Goal: Information Seeking & Learning: Learn about a topic

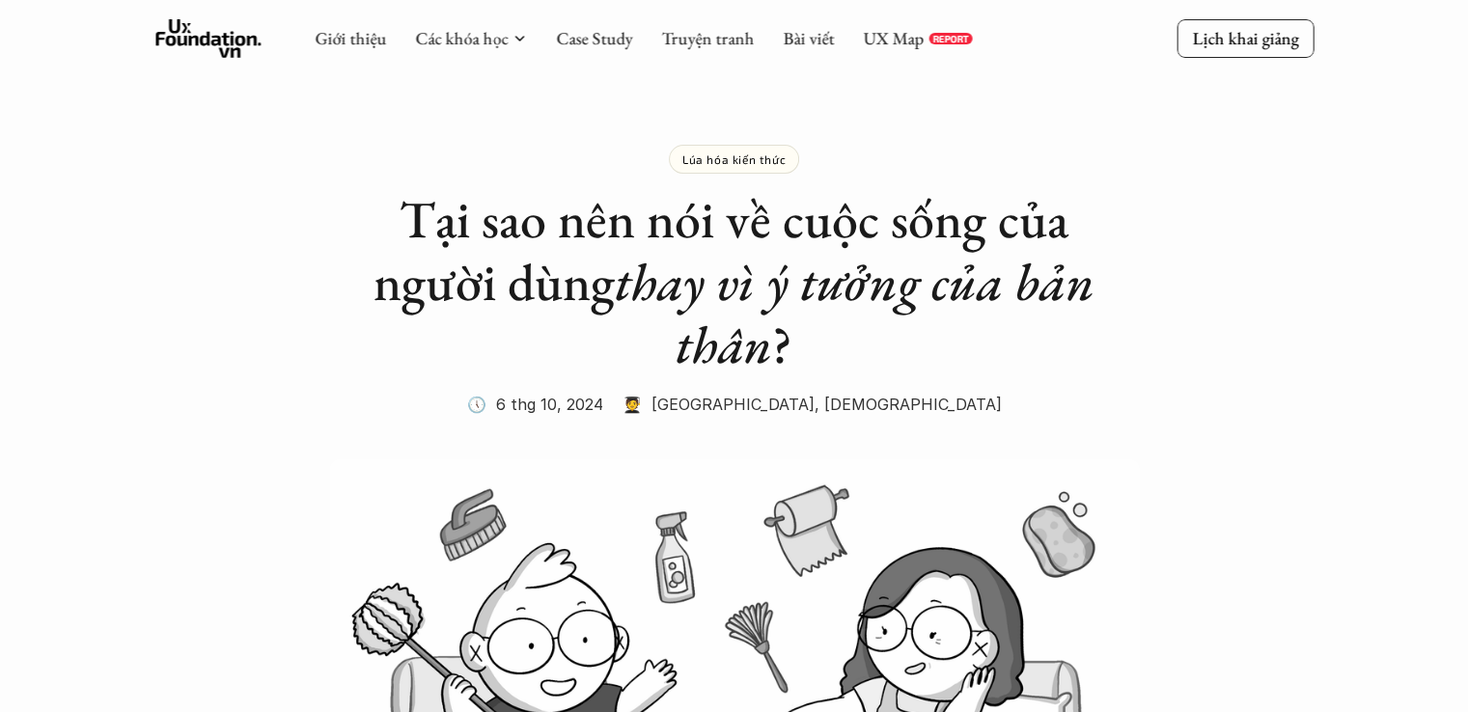
click at [223, 45] on icon at bounding box center [208, 38] width 106 height 39
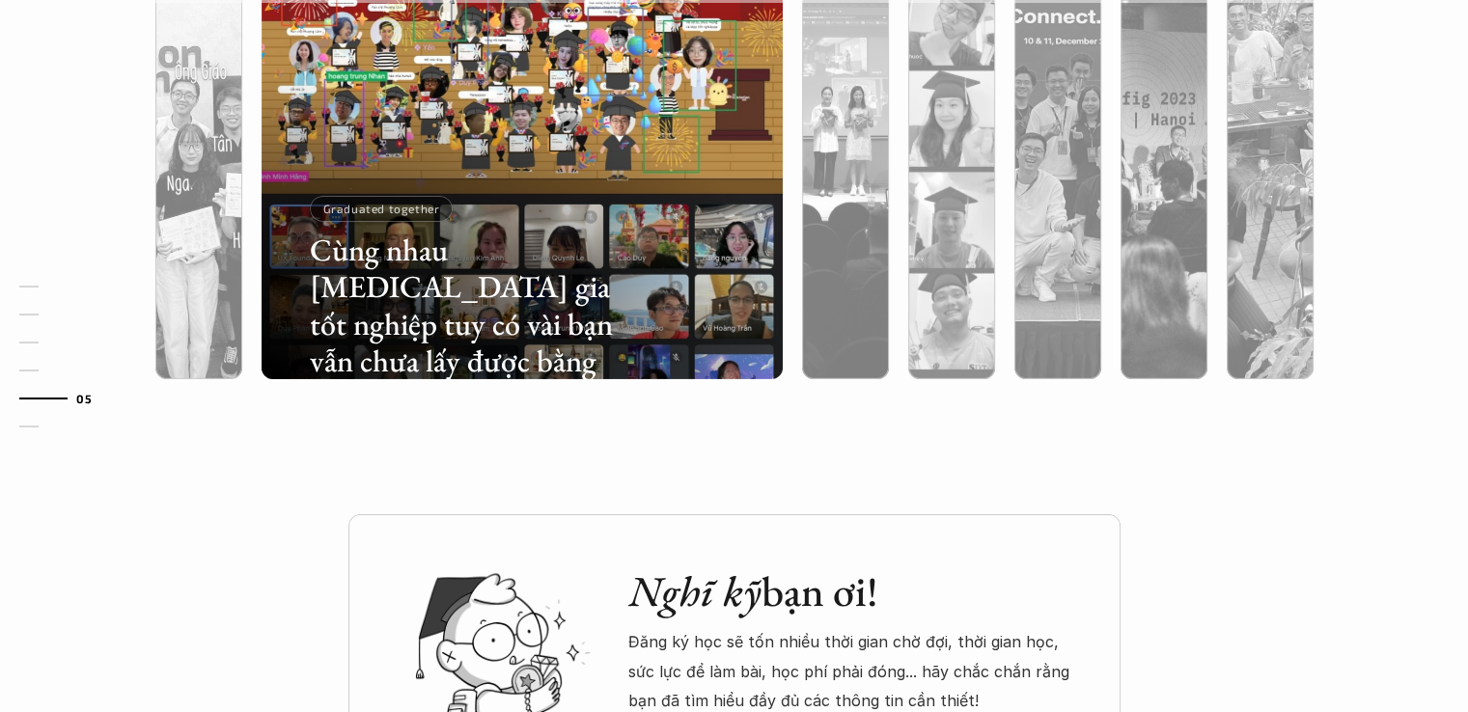
scroll to position [6081, 0]
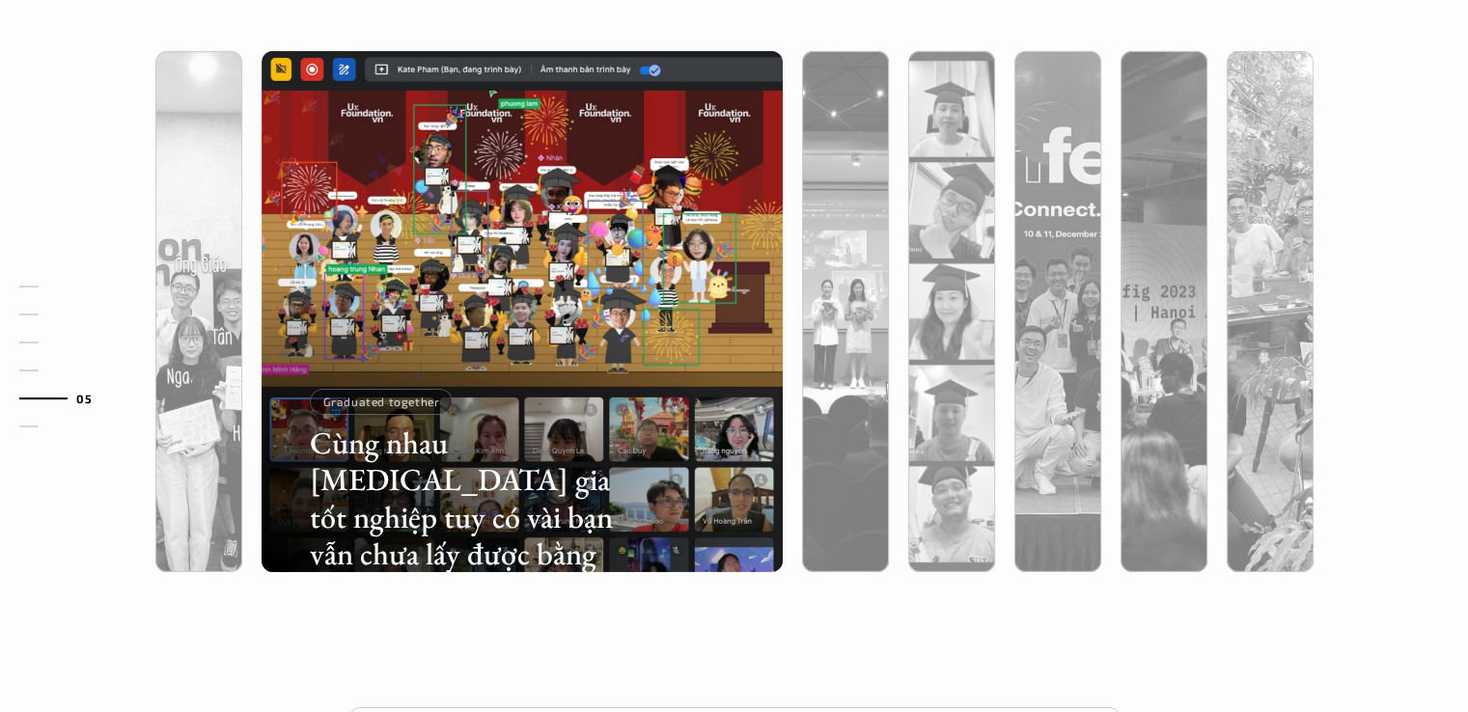
click at [187, 423] on div "01 02 03 04 05 06" at bounding box center [96, 356] width 193 height 712
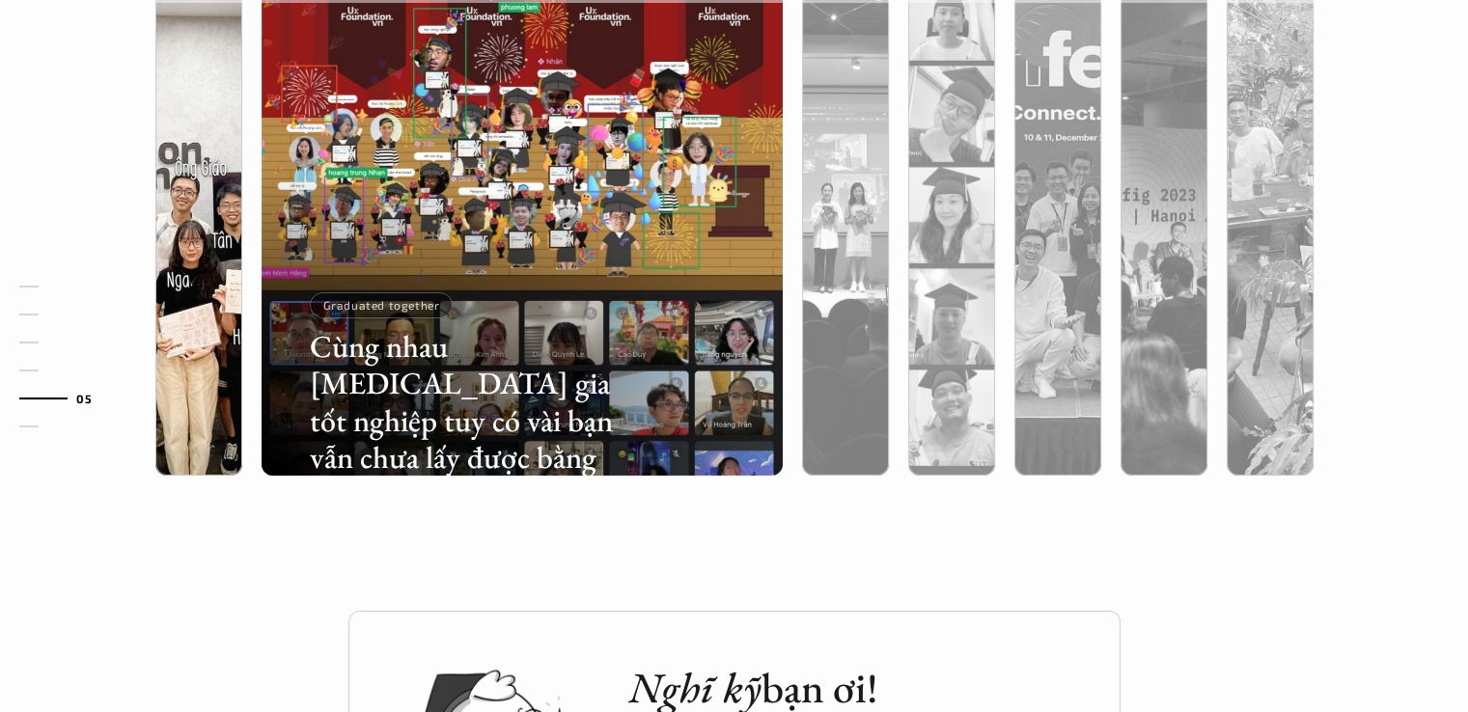
scroll to position [5985, 0]
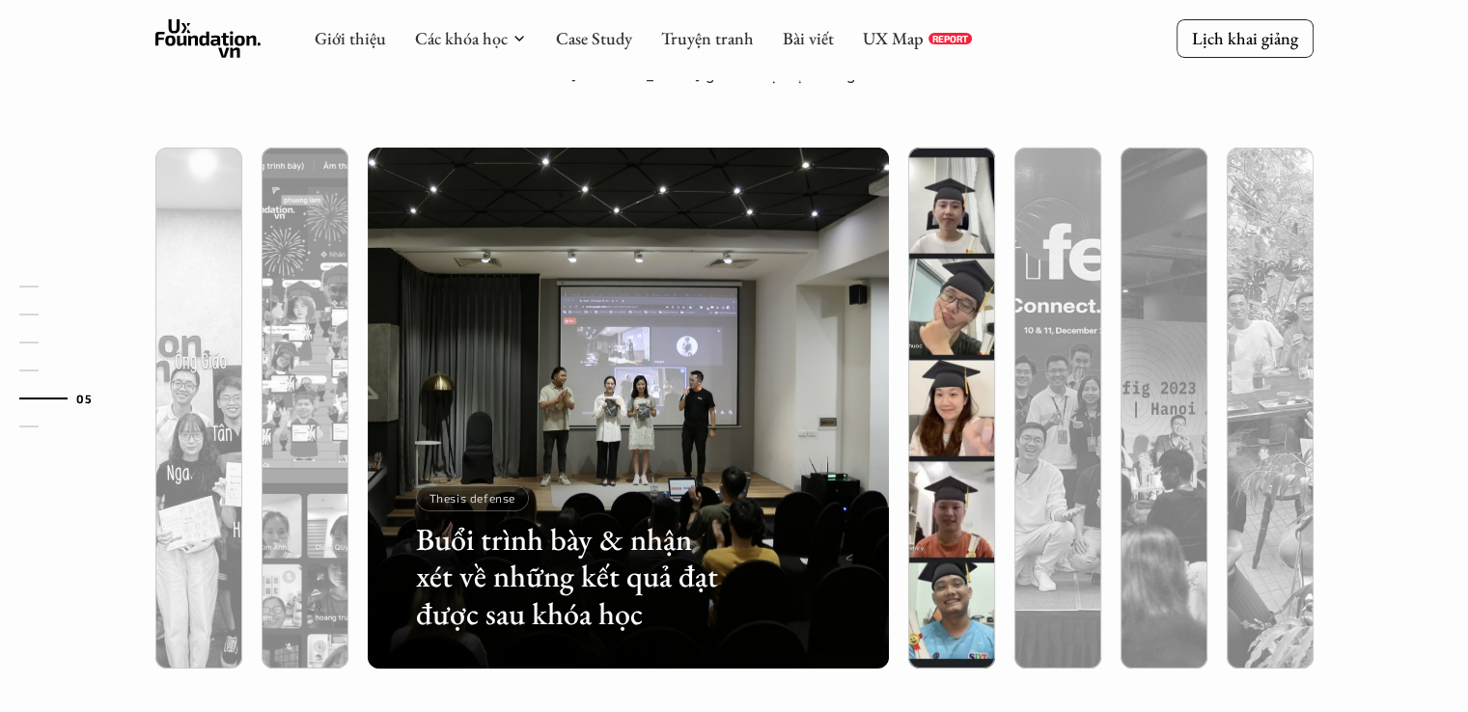
click at [960, 403] on div at bounding box center [951, 511] width 87 height 315
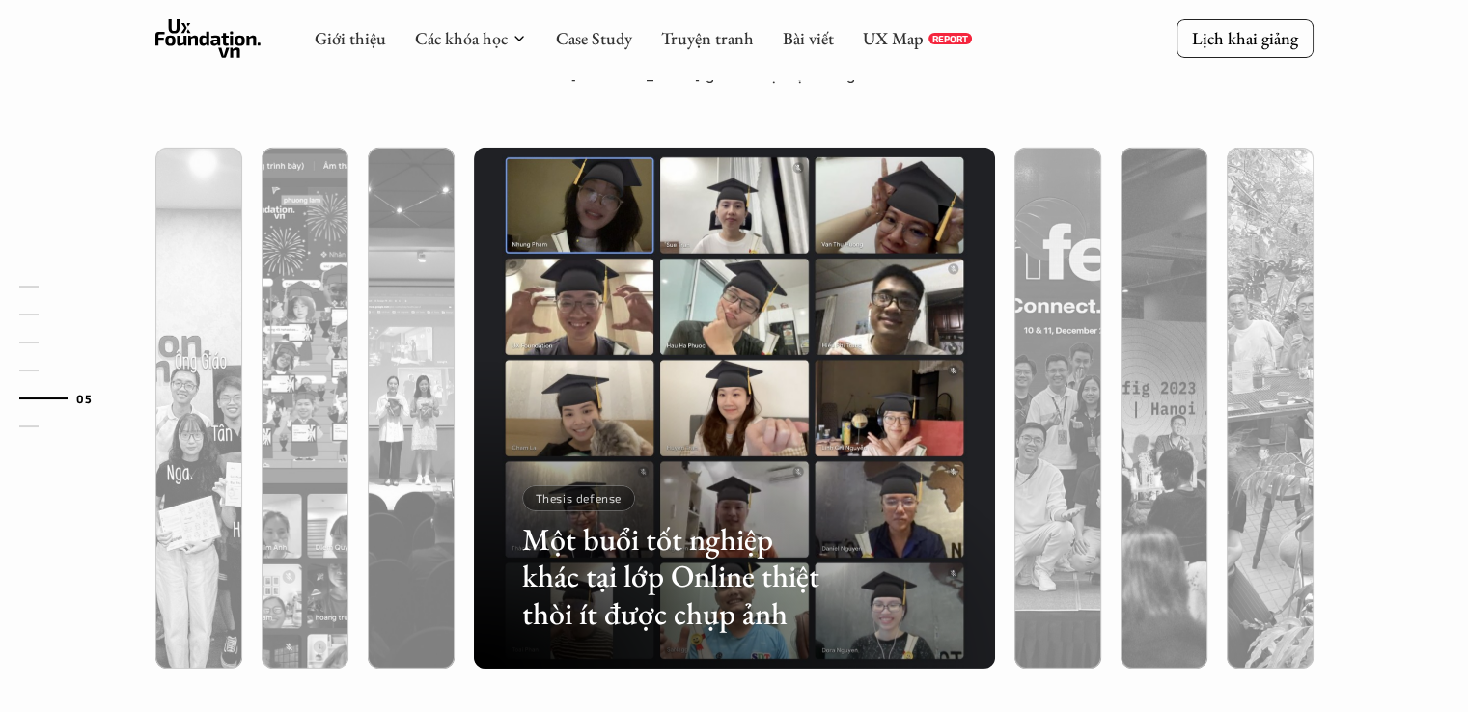
click at [832, 414] on div at bounding box center [734, 511] width 521 height 315
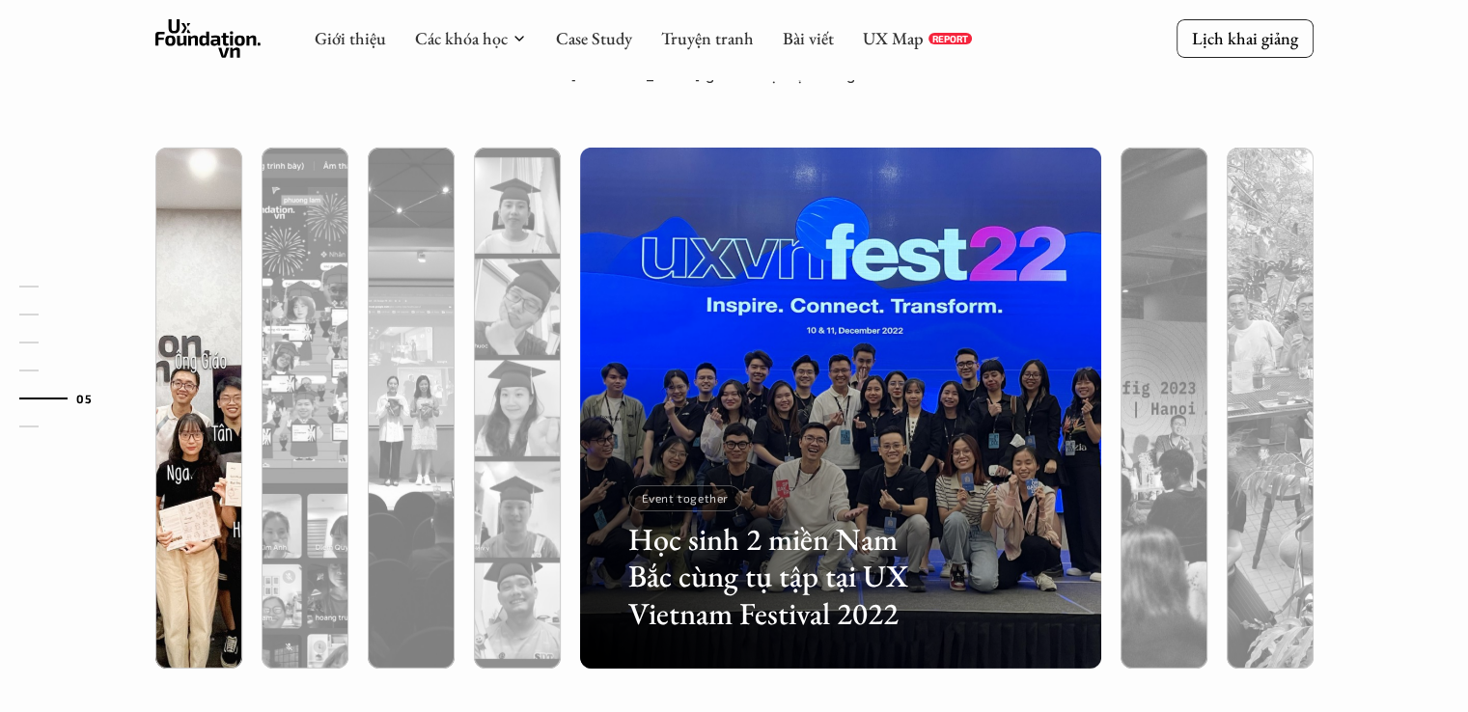
click at [206, 399] on div at bounding box center [198, 511] width 87 height 315
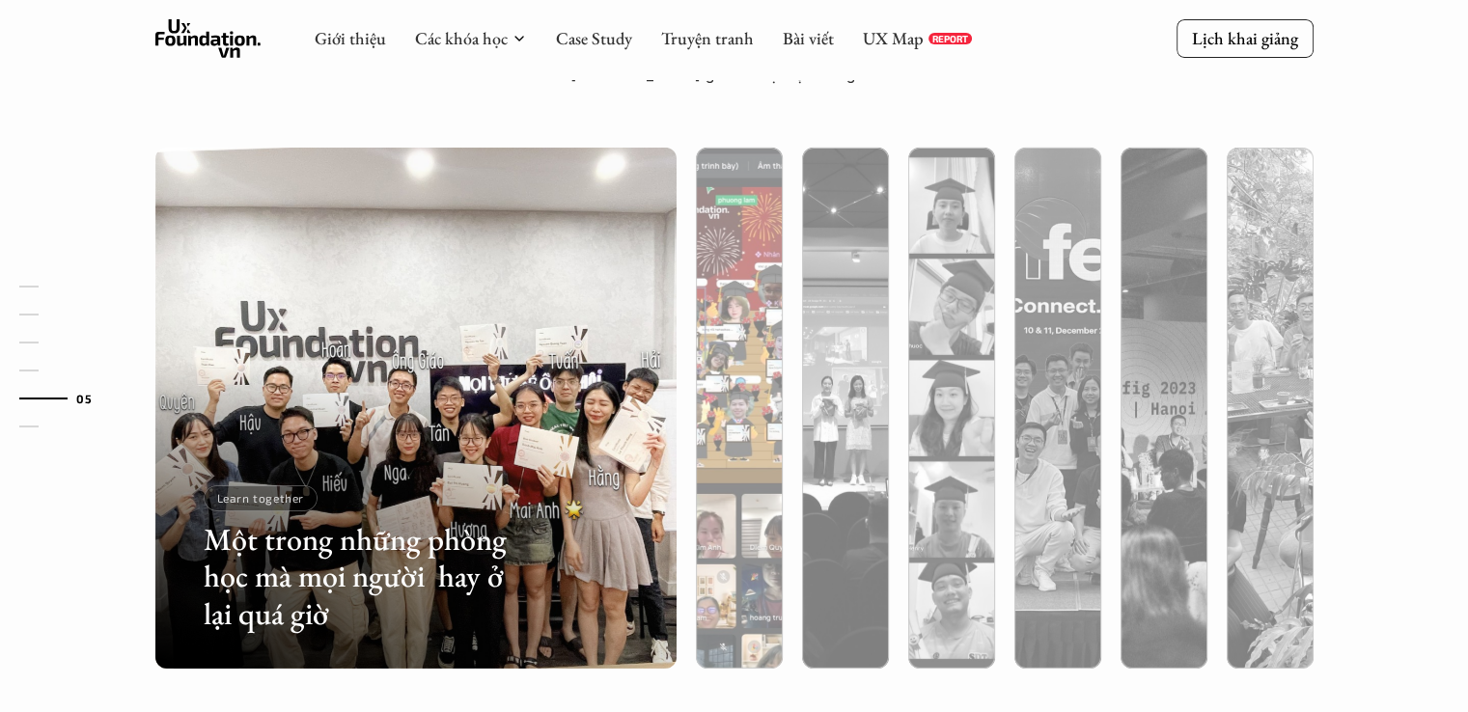
click at [729, 569] on div at bounding box center [739, 511] width 87 height 315
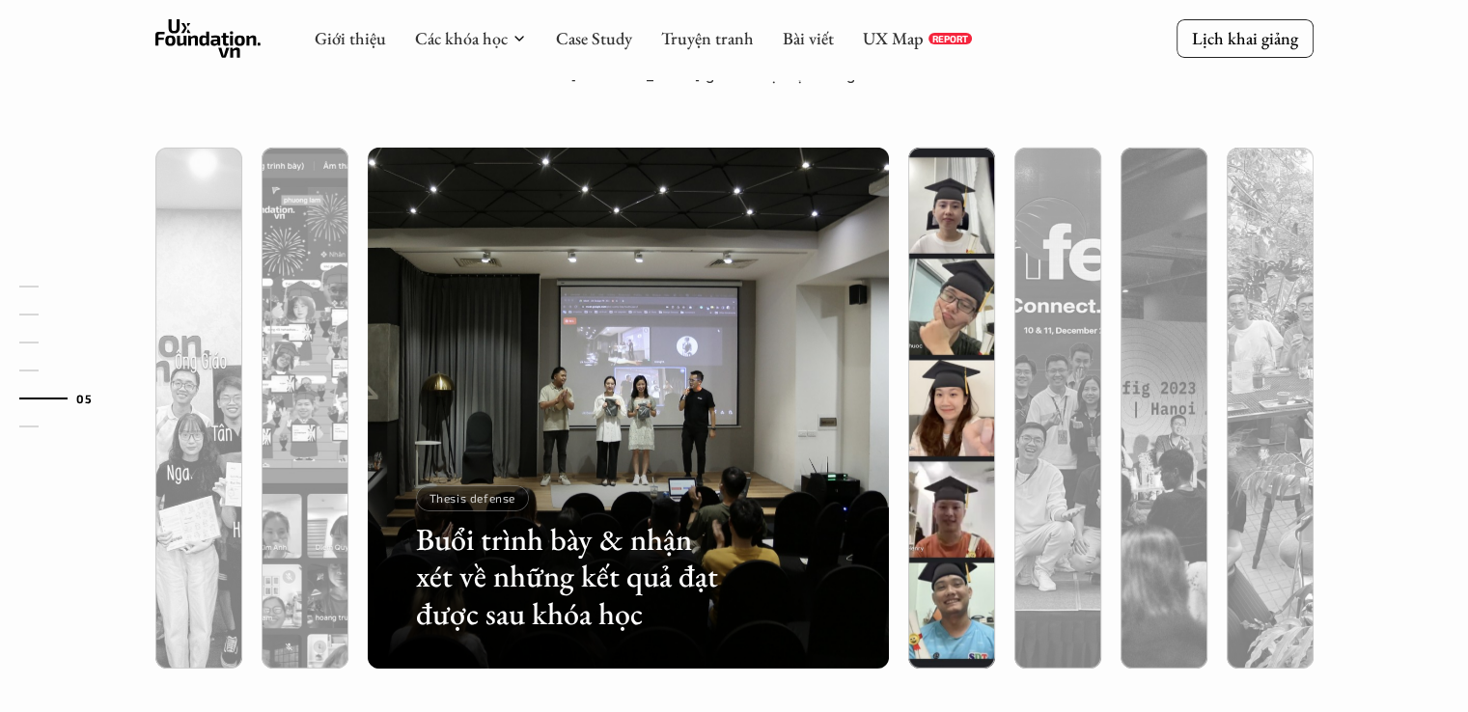
click at [961, 417] on div at bounding box center [951, 511] width 87 height 315
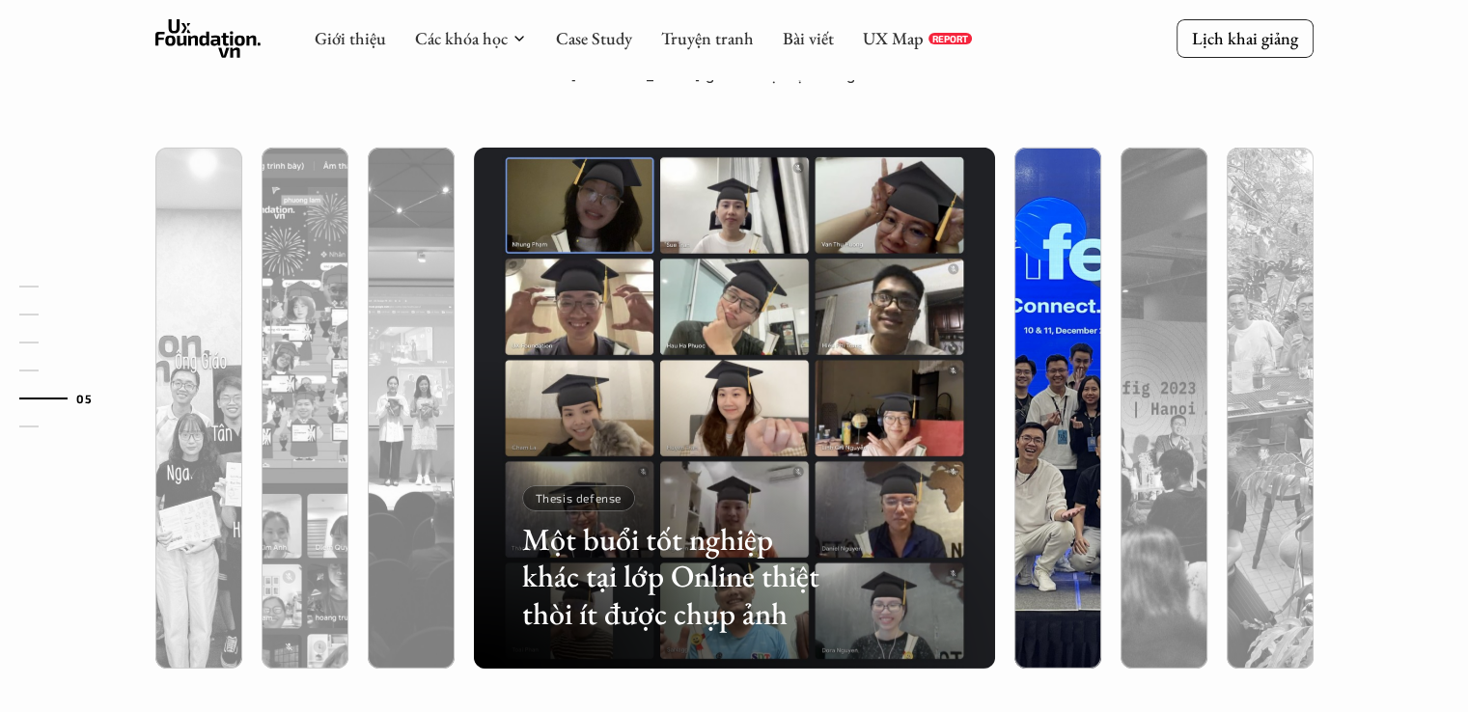
click at [1055, 445] on div at bounding box center [1058, 511] width 87 height 315
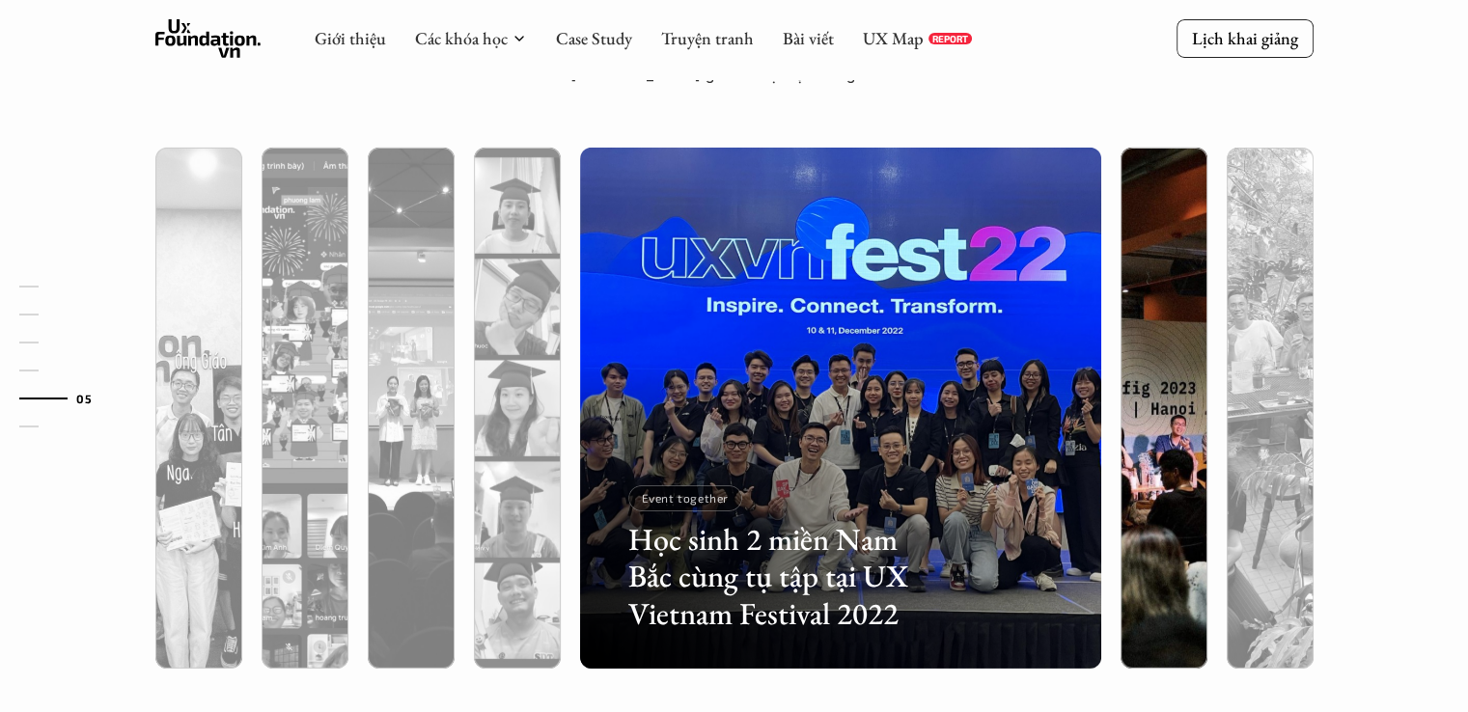
click at [1154, 442] on div at bounding box center [1164, 511] width 87 height 315
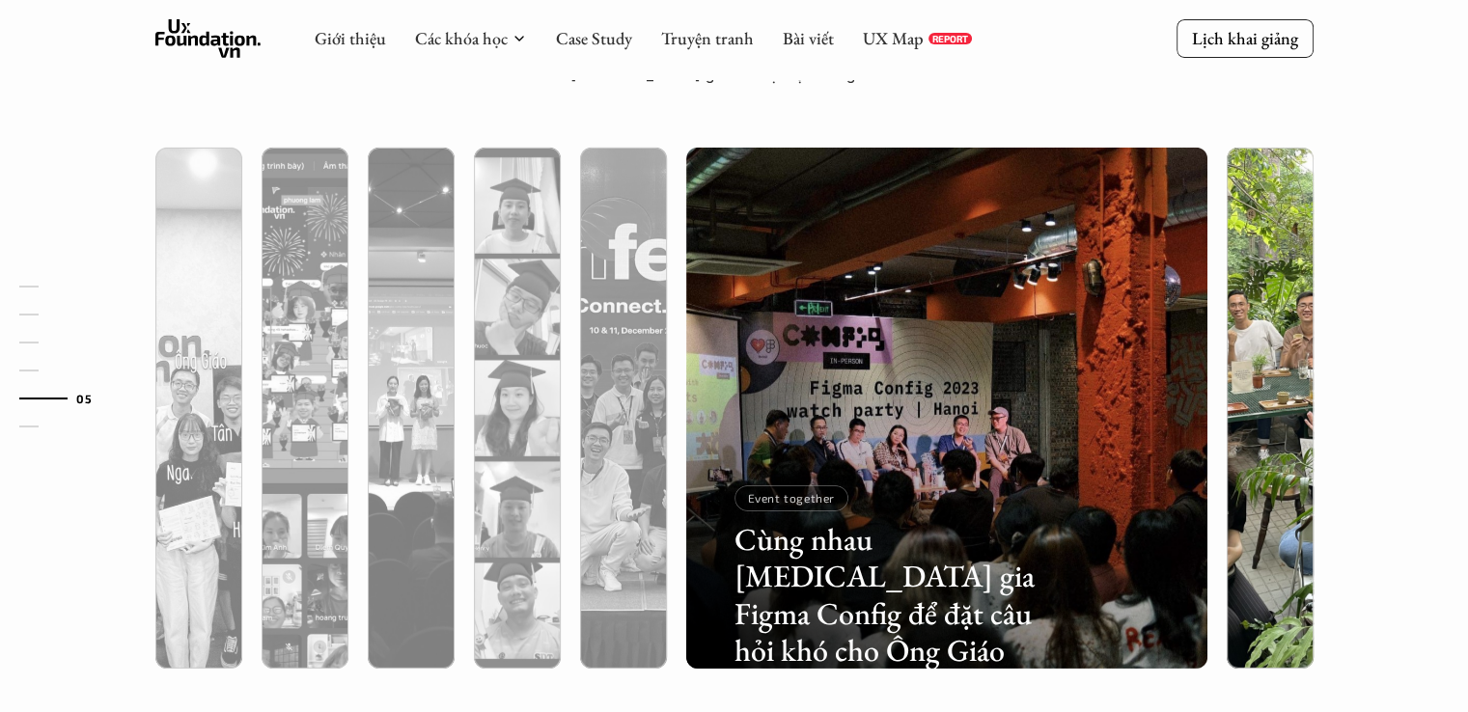
click at [1228, 438] on div at bounding box center [1270, 511] width 87 height 315
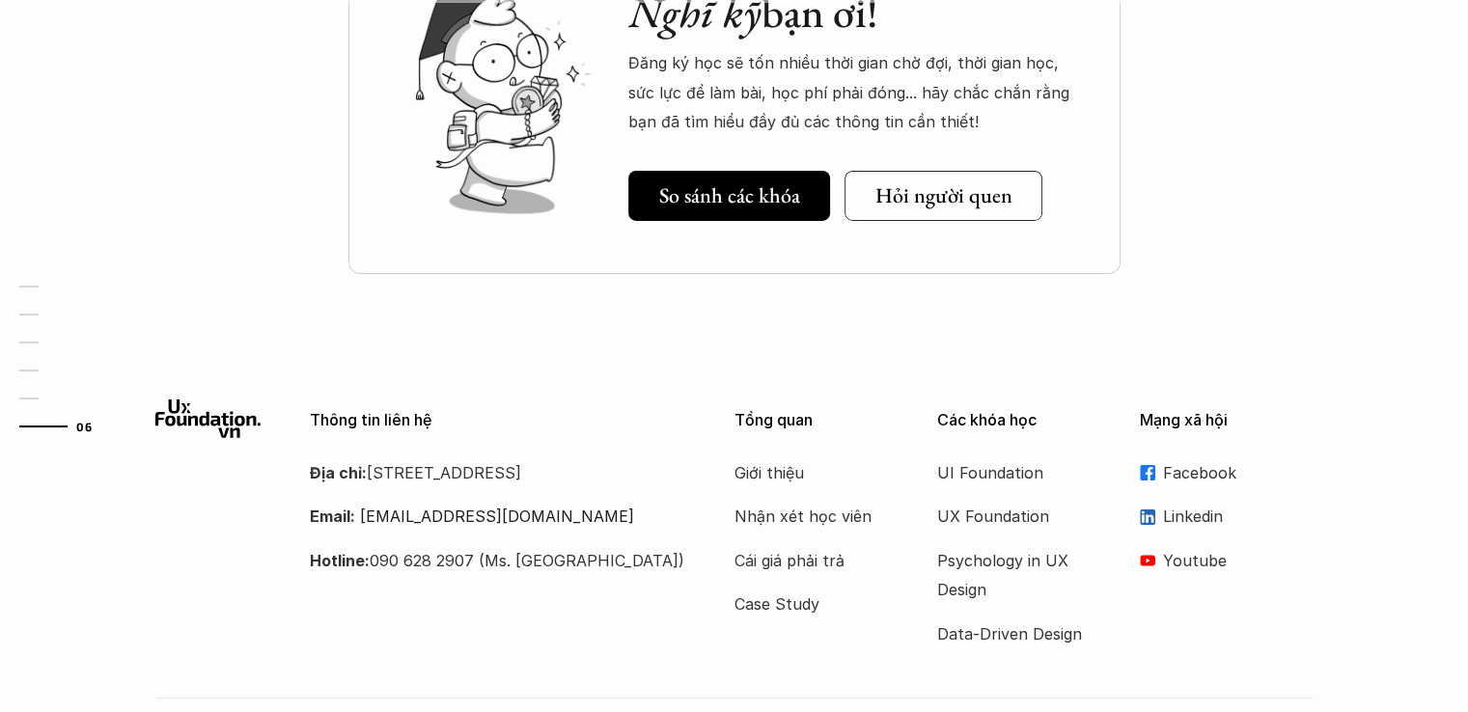
scroll to position [6757, 0]
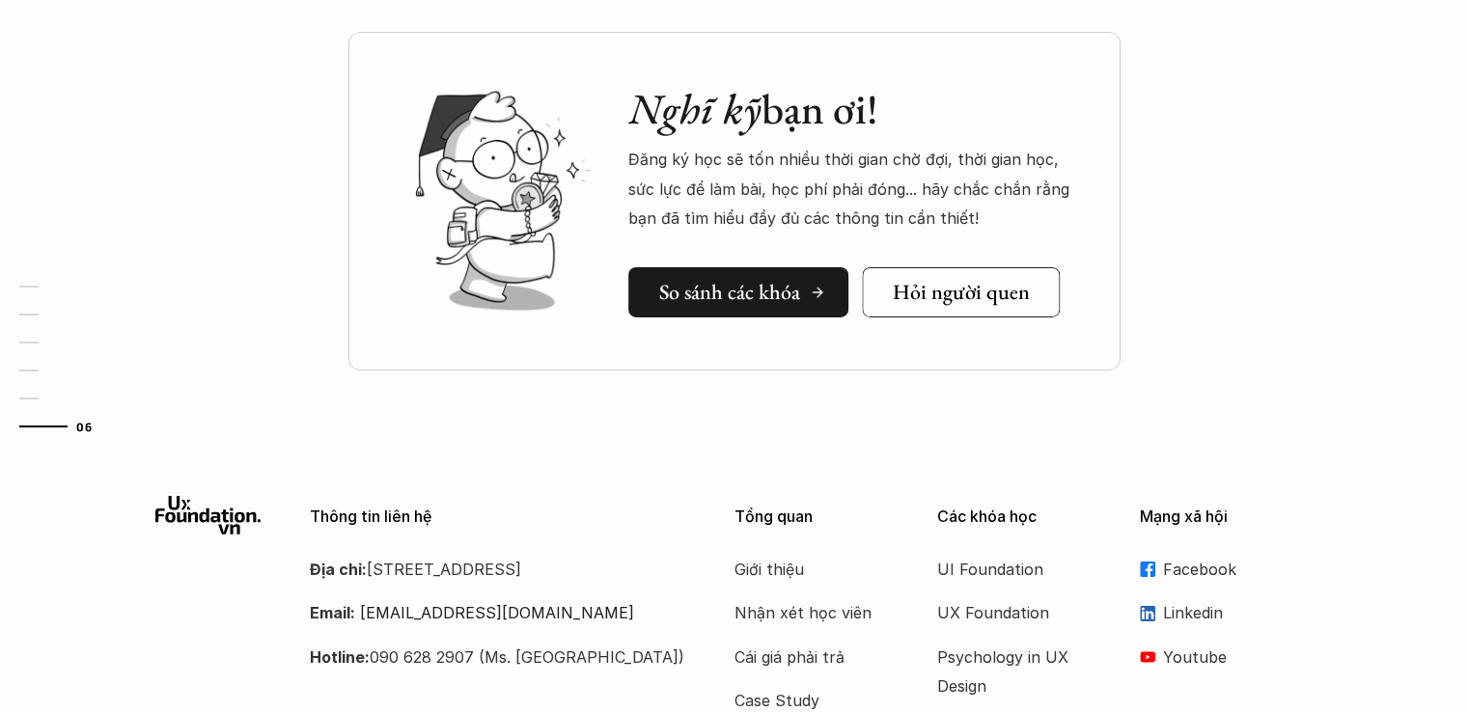
click at [788, 282] on h5 "So sánh các khóa" at bounding box center [729, 292] width 141 height 25
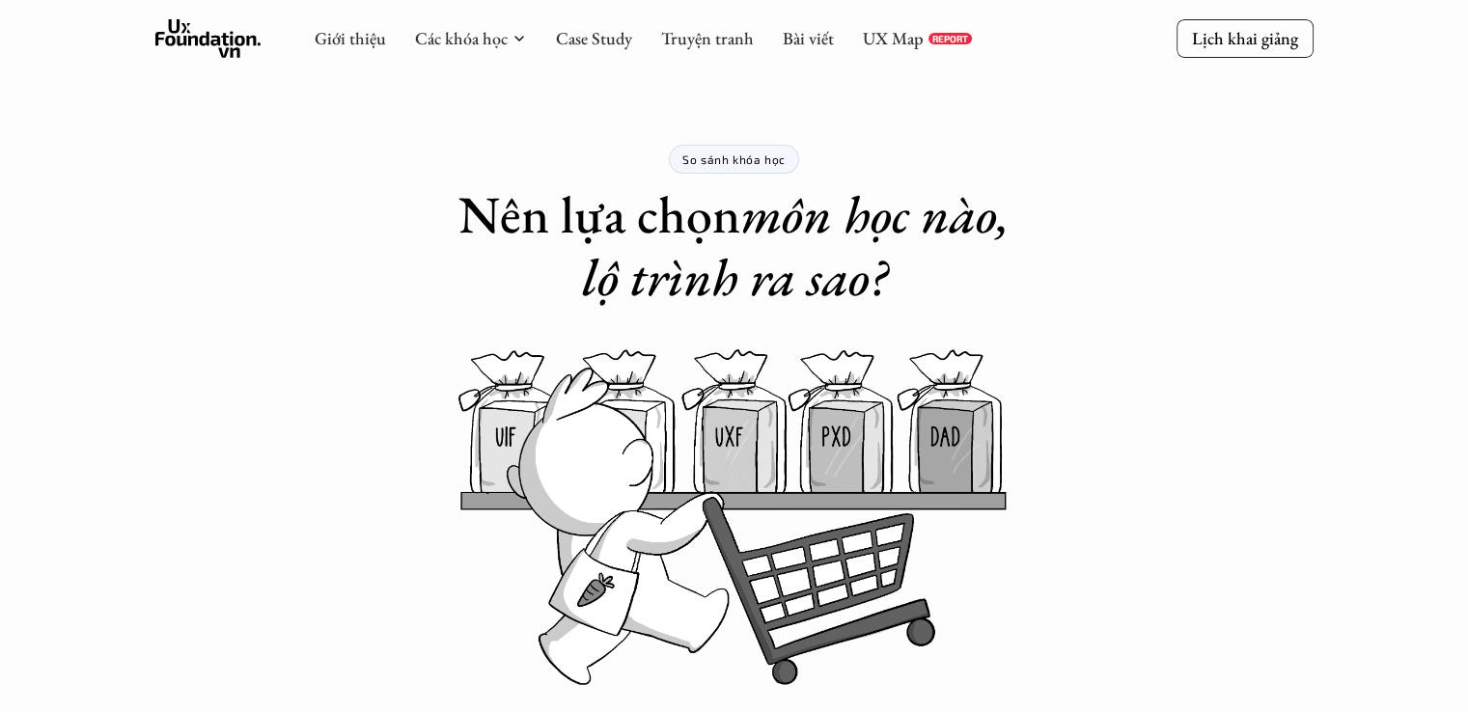
click at [730, 163] on p "So sánh khóa học" at bounding box center [733, 160] width 103 height 14
click at [225, 47] on icon at bounding box center [208, 38] width 106 height 39
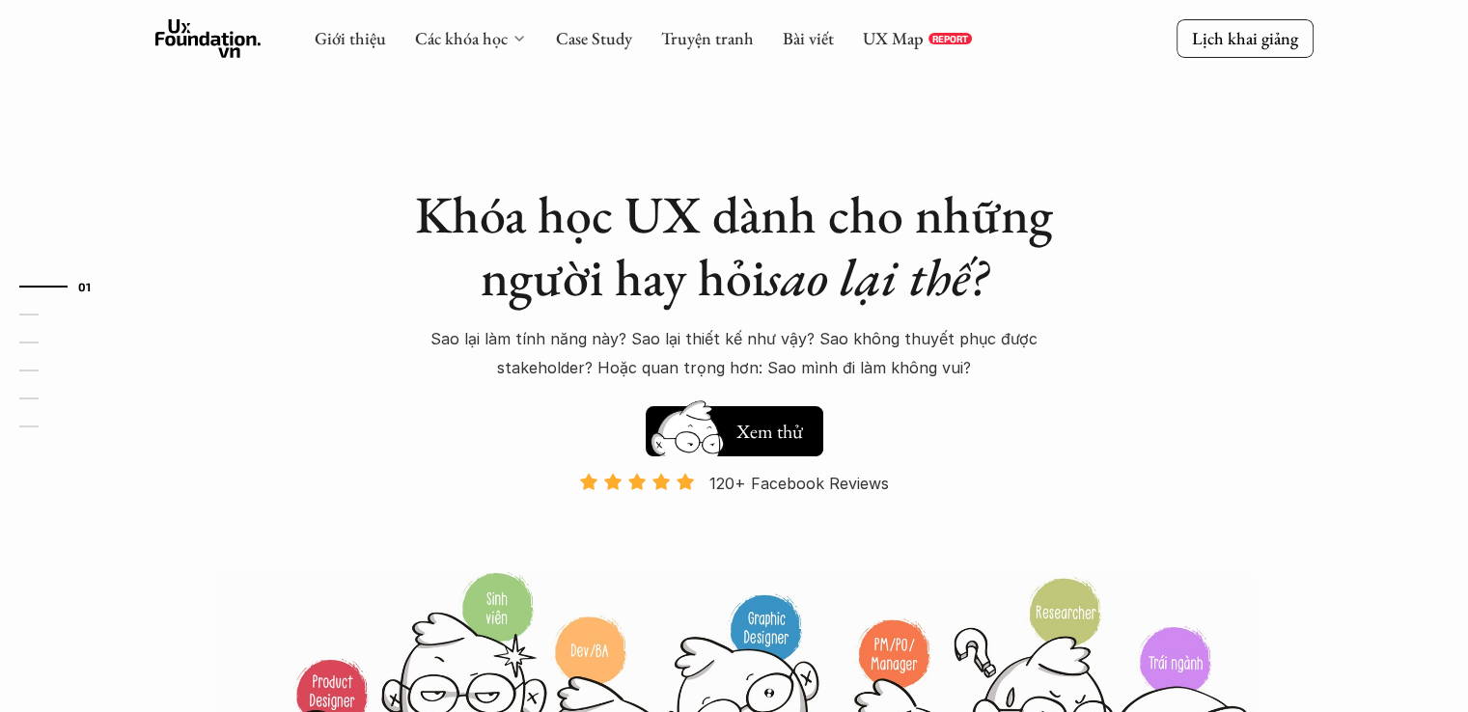
click at [496, 40] on link "Các khóa học" at bounding box center [461, 38] width 93 height 22
click at [193, 347] on div "Khóa học UX dành cho những người hay hỏi sao lại thế? Sao lại làm tính năng này…" at bounding box center [734, 441] width 1158 height 883
click at [580, 32] on link "Case Study" at bounding box center [594, 38] width 76 height 22
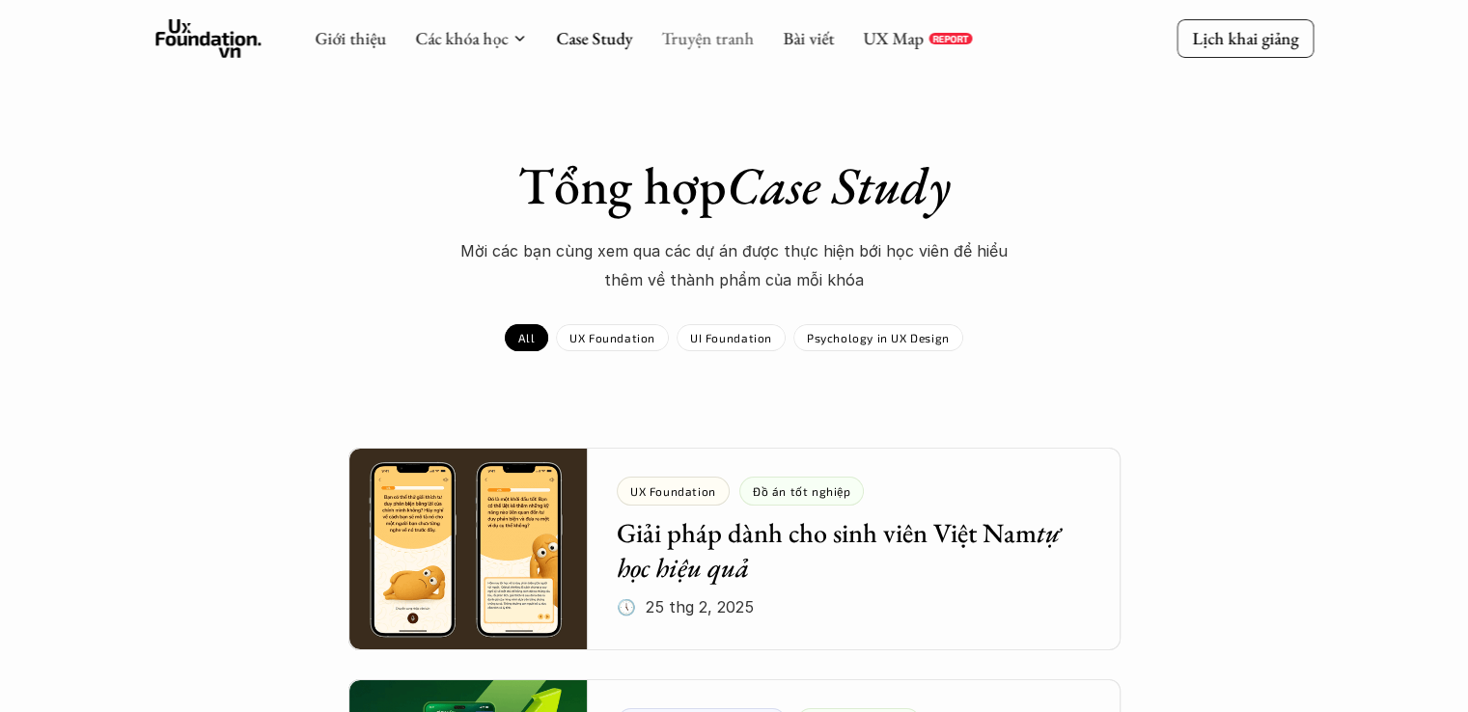
click at [714, 39] on link "Truyện tranh" at bounding box center [707, 38] width 93 height 22
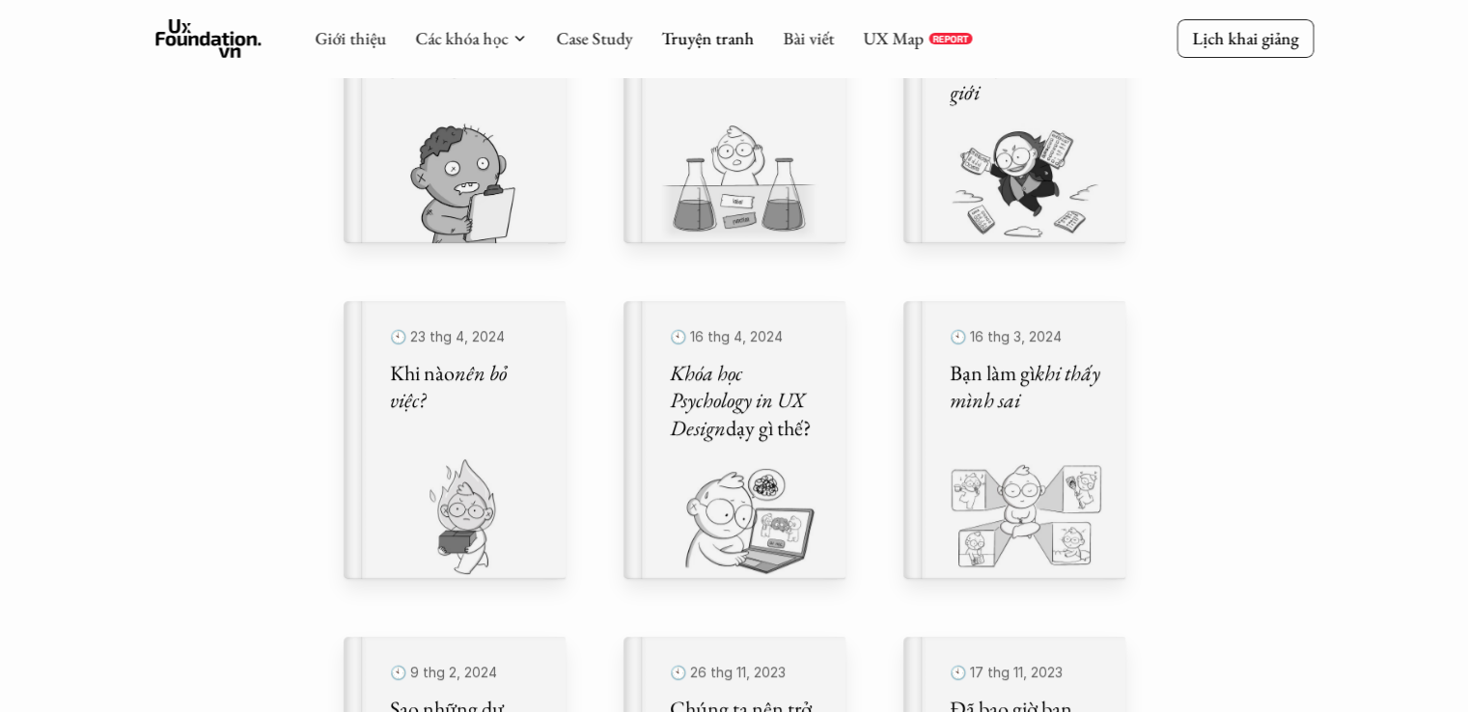
scroll to position [455, 0]
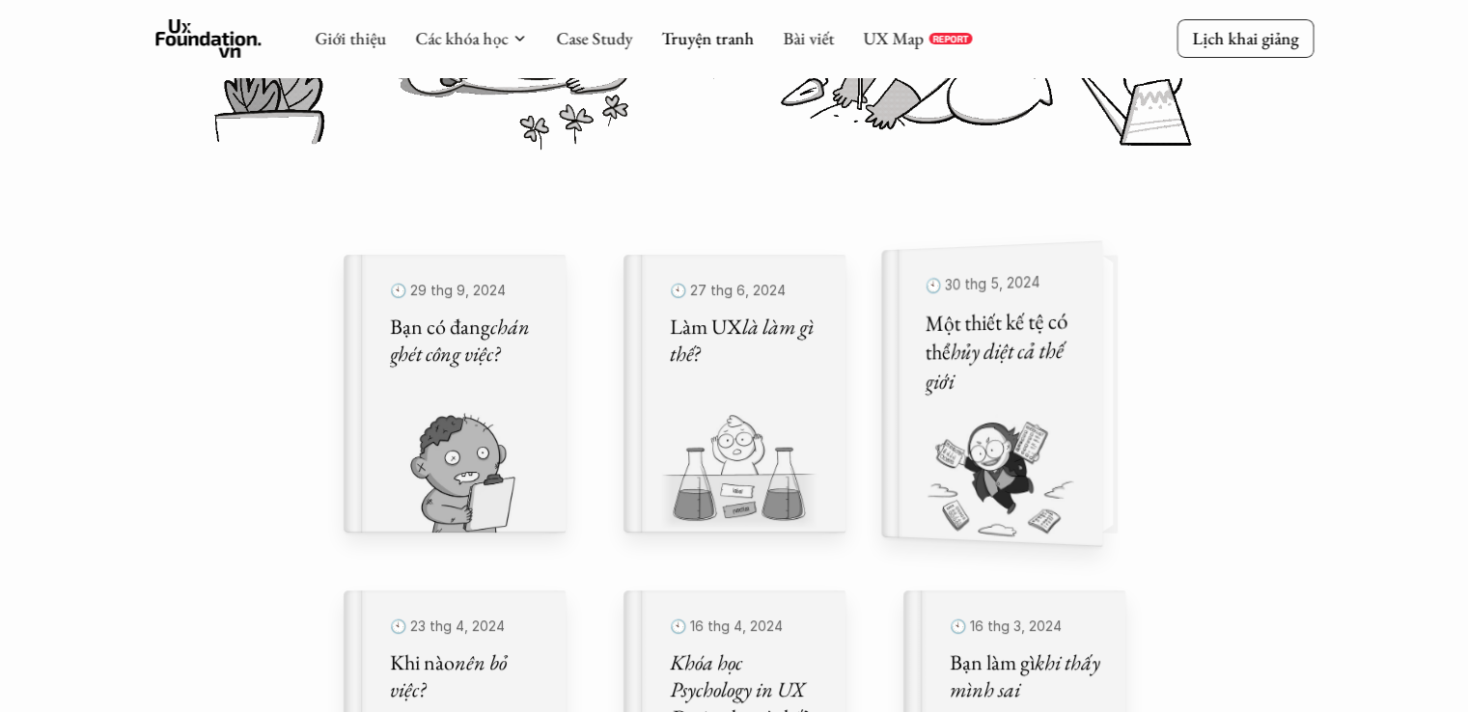
click at [1057, 386] on h5 "Một thiết kế tệ có thể hủy diệt cả thế giới" at bounding box center [1001, 351] width 153 height 91
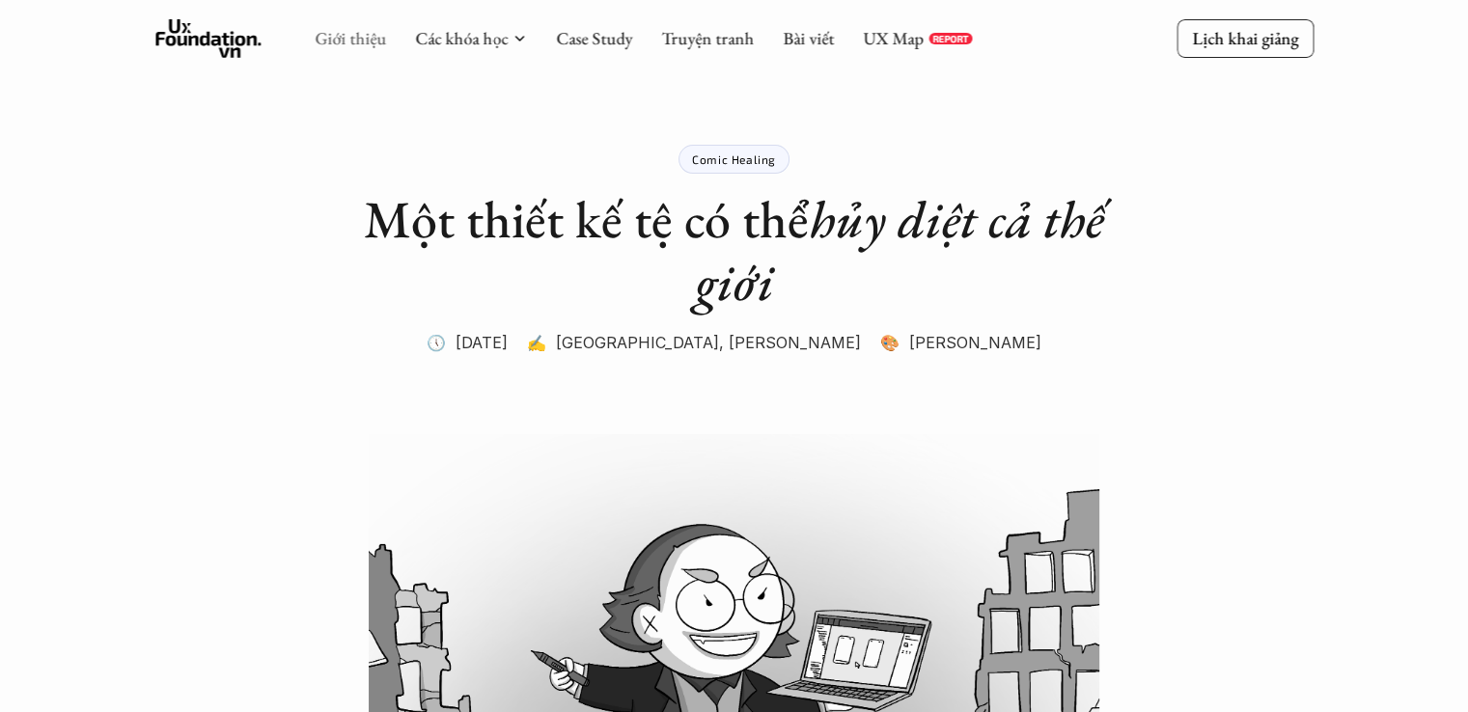
click at [339, 37] on link "Giới thiệu" at bounding box center [350, 38] width 71 height 22
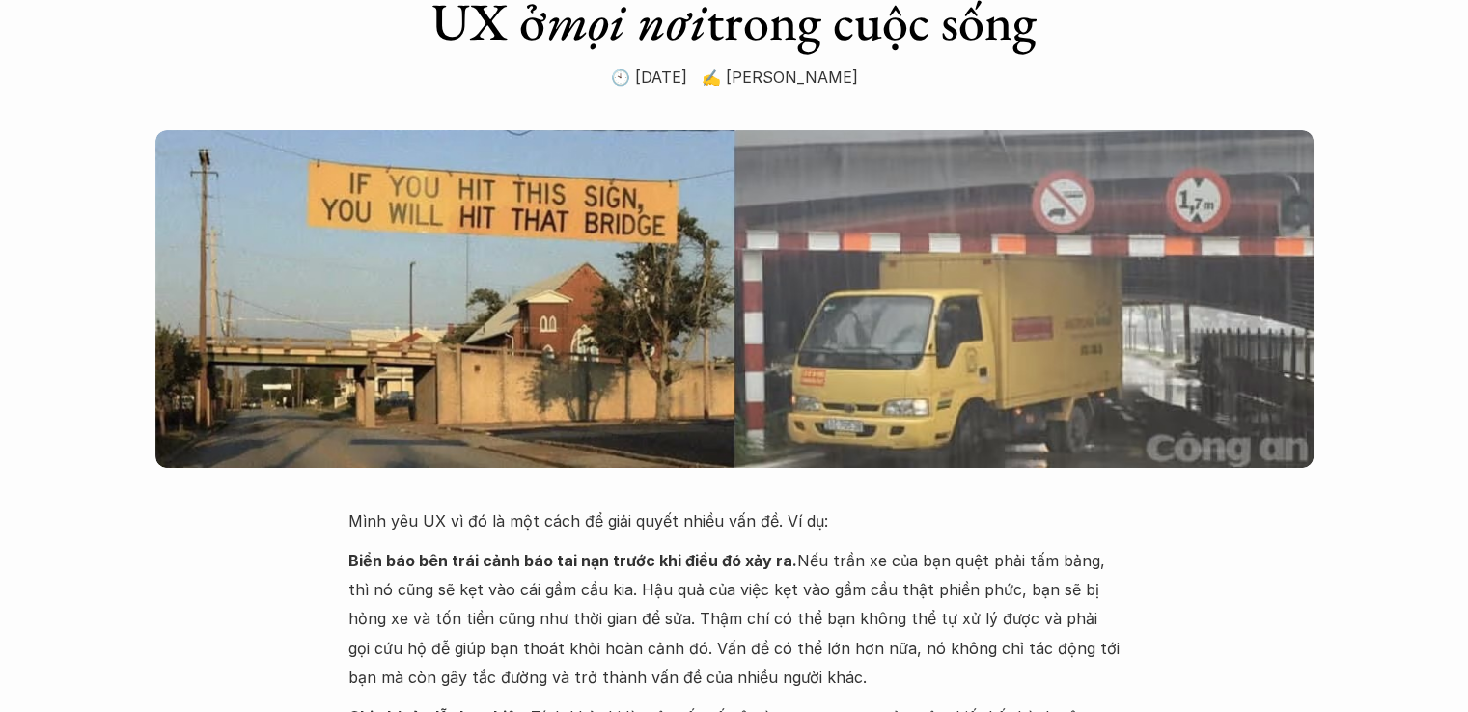
scroll to position [579, 0]
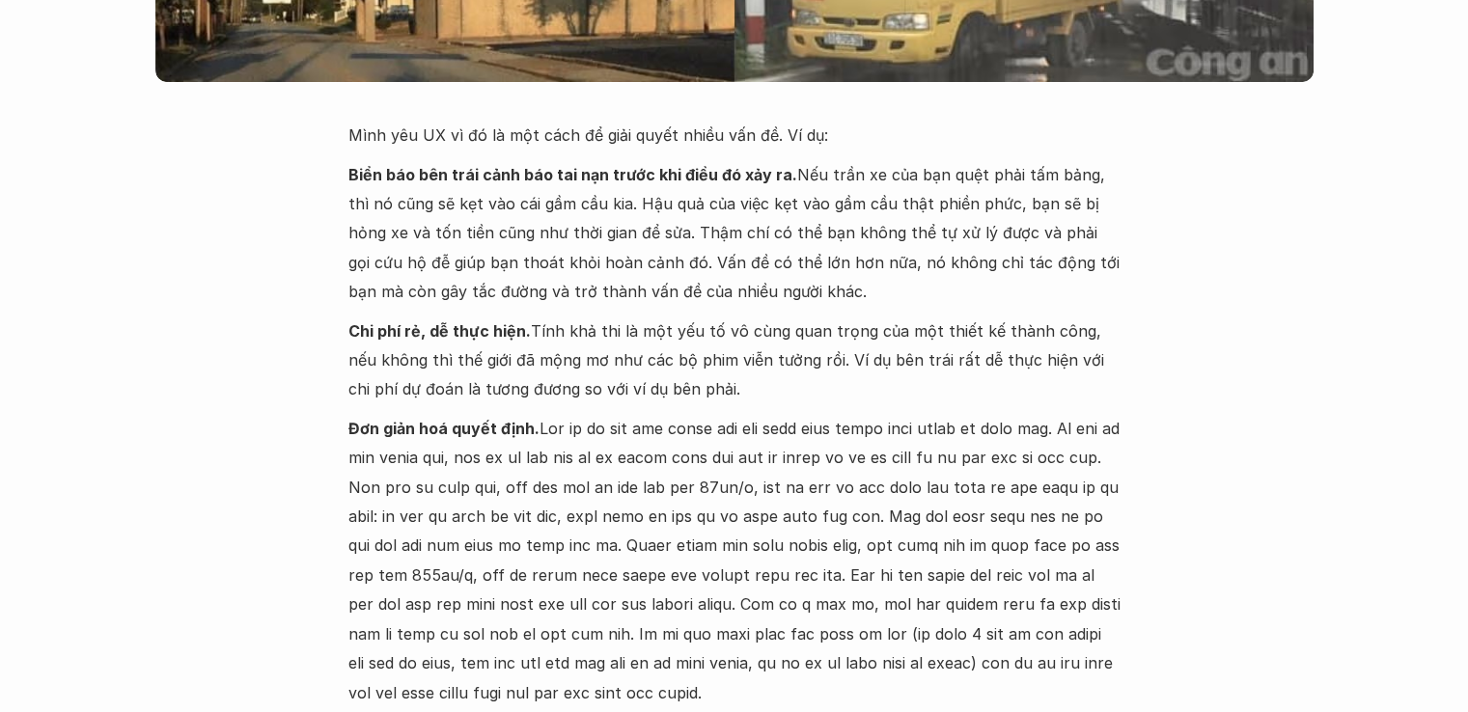
drag, startPoint x: 348, startPoint y: 177, endPoint x: 791, endPoint y: 298, distance: 458.5
click at [791, 298] on p "Biển báo bên trái cảnh báo tai nạn trước khi điều đó xảy ra. Nếu trần xe của bạ…" at bounding box center [734, 233] width 772 height 147
click at [581, 233] on p "Biển báo bên trái cảnh báo tai nạn trước khi điều đó xảy ra. Nếu trần xe của bạ…" at bounding box center [734, 233] width 772 height 147
drag, startPoint x: 609, startPoint y: 198, endPoint x: 792, endPoint y: 298, distance: 208.2
click at [792, 298] on p "Biển báo bên trái cảnh báo tai nạn trước khi điều đó xảy ra. Nếu trần xe của bạ…" at bounding box center [734, 233] width 772 height 147
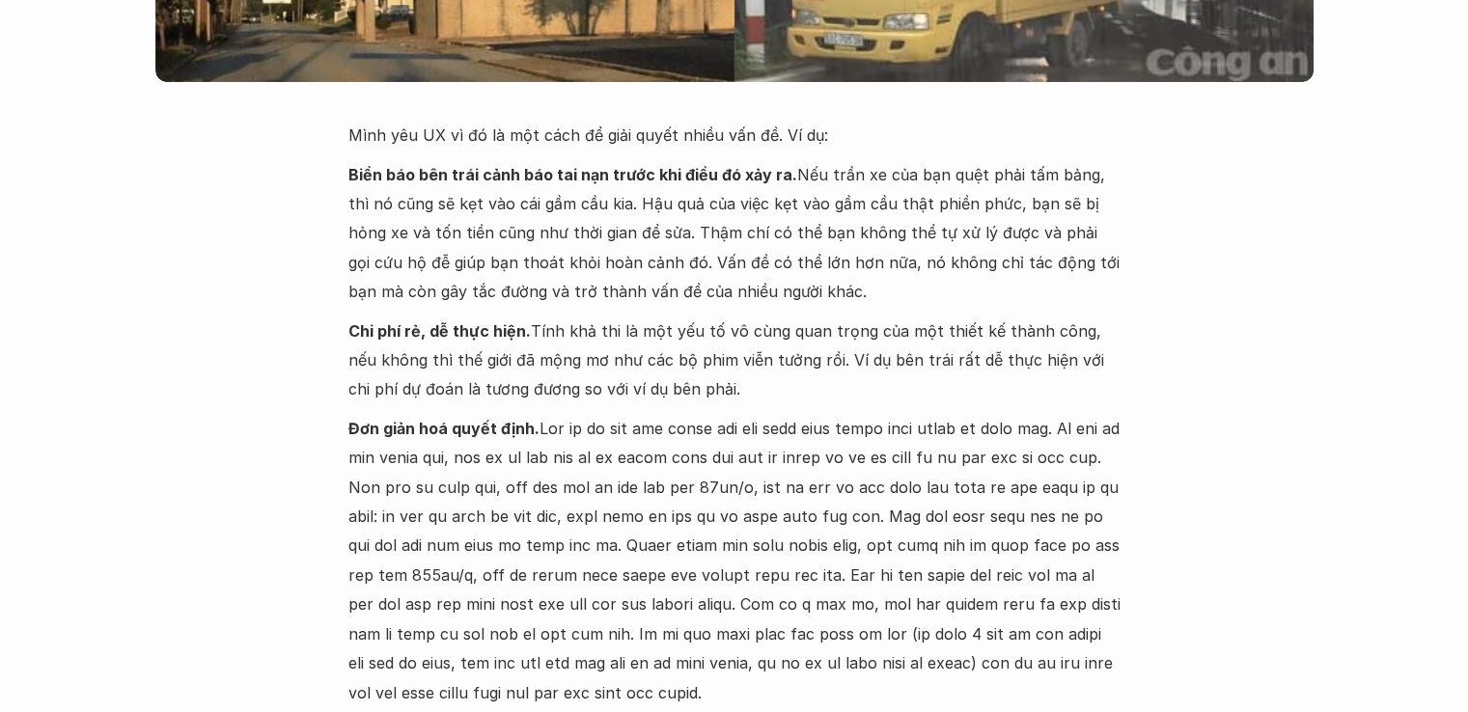
click at [792, 298] on p "Biển báo bên trái cảnh báo tai nạn trước khi điều đó xảy ra. Nếu trần xe của bạ…" at bounding box center [734, 233] width 772 height 147
click at [793, 271] on p "Biển báo bên trái cảnh báo tai nạn trước khi điều đó xảy ra. Nếu trần xe của bạ…" at bounding box center [734, 233] width 772 height 147
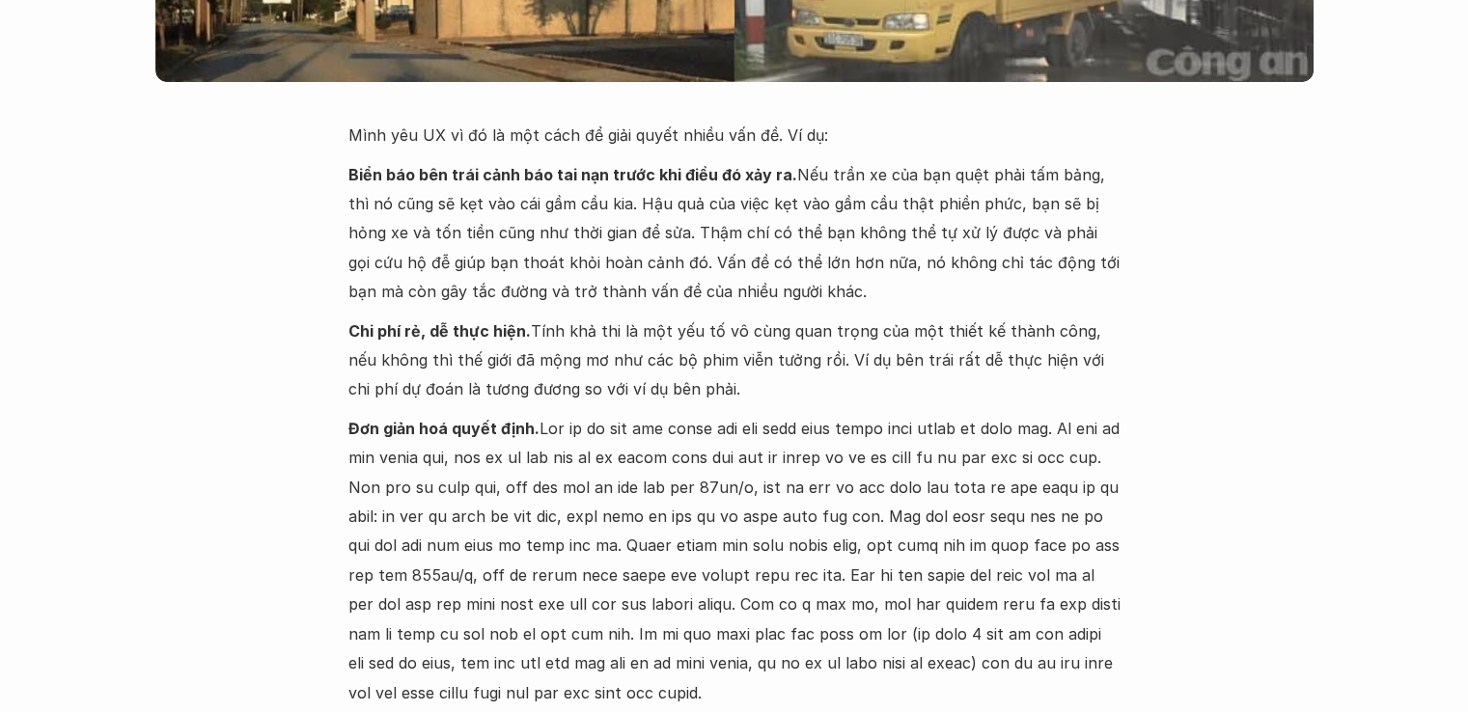
click at [793, 271] on p "Biển báo bên trái cảnh báo tai nạn trước khi điều đó xảy ra. Nếu trần xe của bạ…" at bounding box center [734, 233] width 772 height 147
click at [759, 287] on p "Biển báo bên trái cảnh báo tai nạn trước khi điều đó xảy ra. Nếu trần xe của bạ…" at bounding box center [734, 233] width 772 height 147
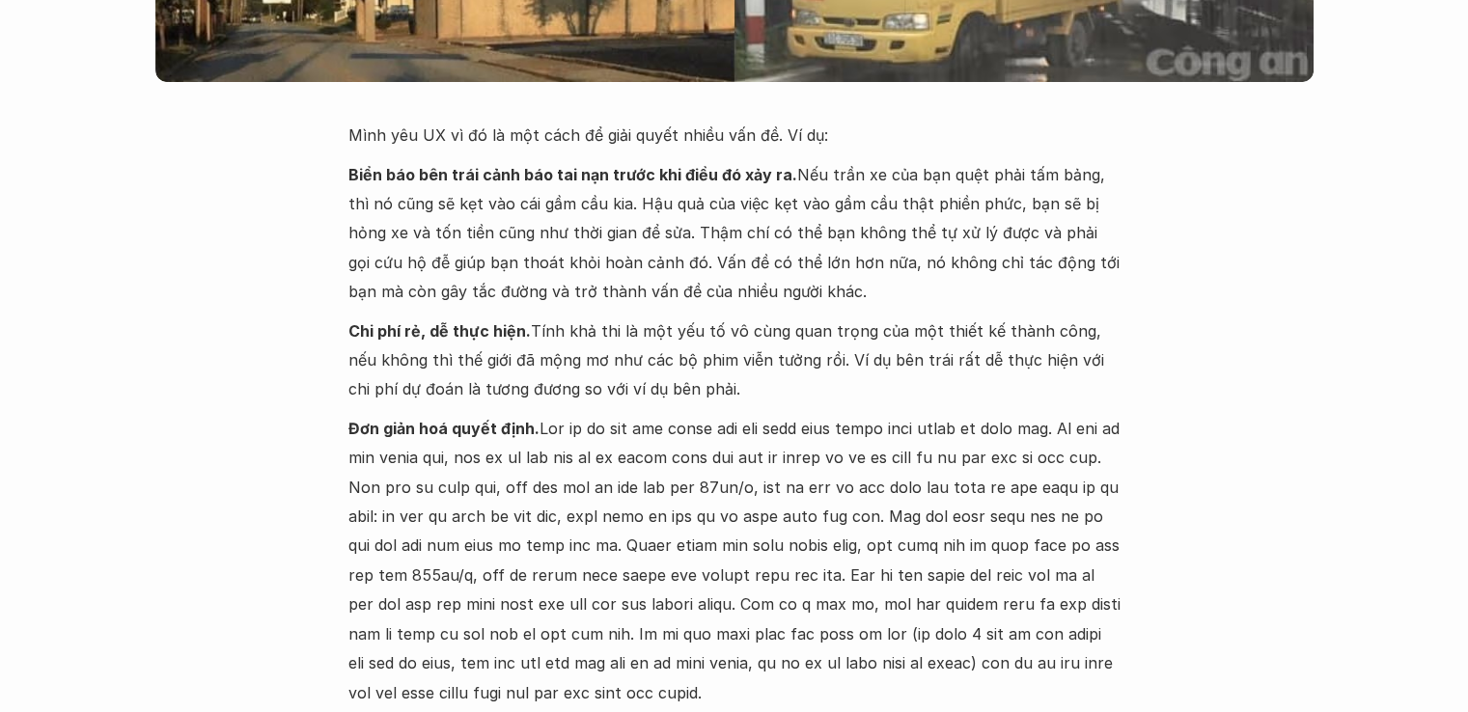
click at [692, 334] on p "Chi phí rẻ, dễ thực hiện. Tính khả thi là một yếu tố vô cùng quan trọng của một…" at bounding box center [734, 361] width 772 height 88
click at [698, 320] on p "Chi phí rẻ, dễ thực hiện. Tính khả thi là một yếu tố vô cùng quan trọng của một…" at bounding box center [734, 361] width 772 height 88
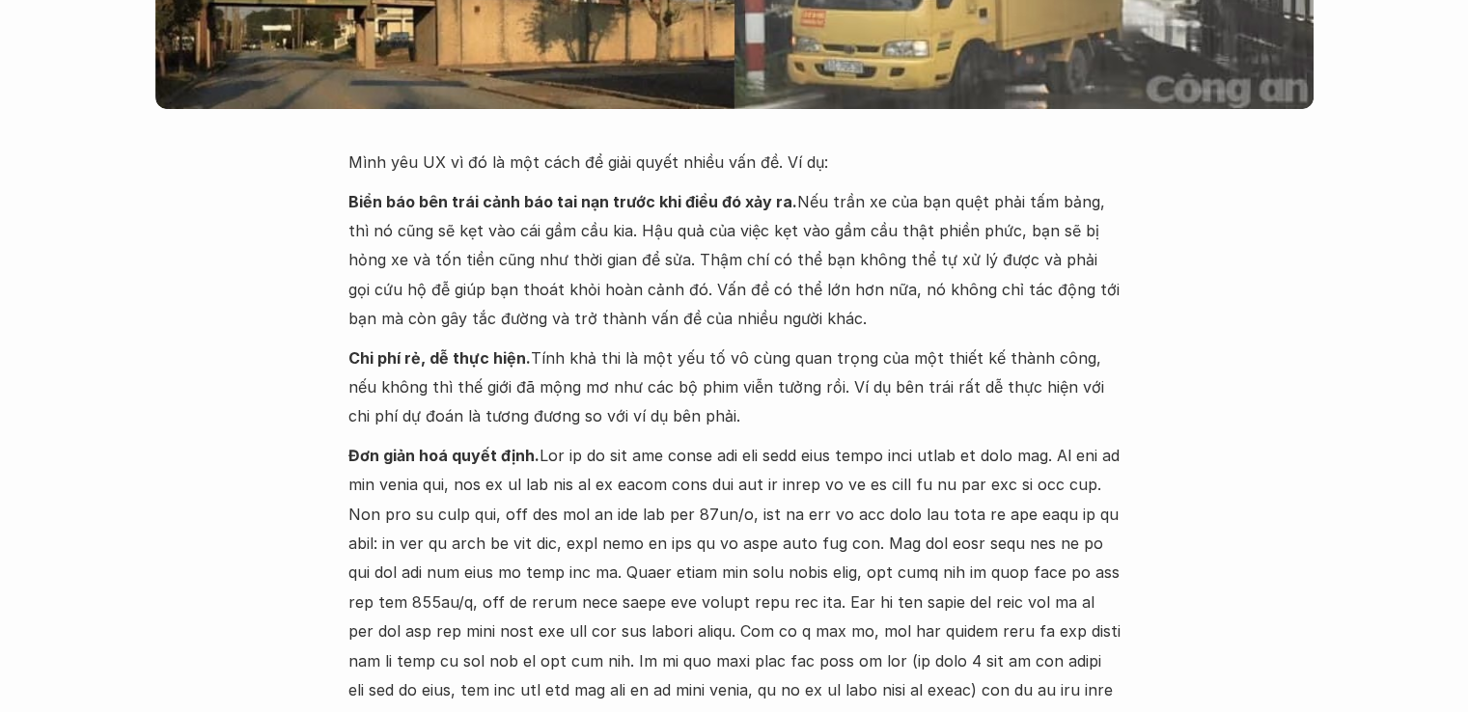
scroll to position [842, 0]
